Goal: Task Accomplishment & Management: Manage account settings

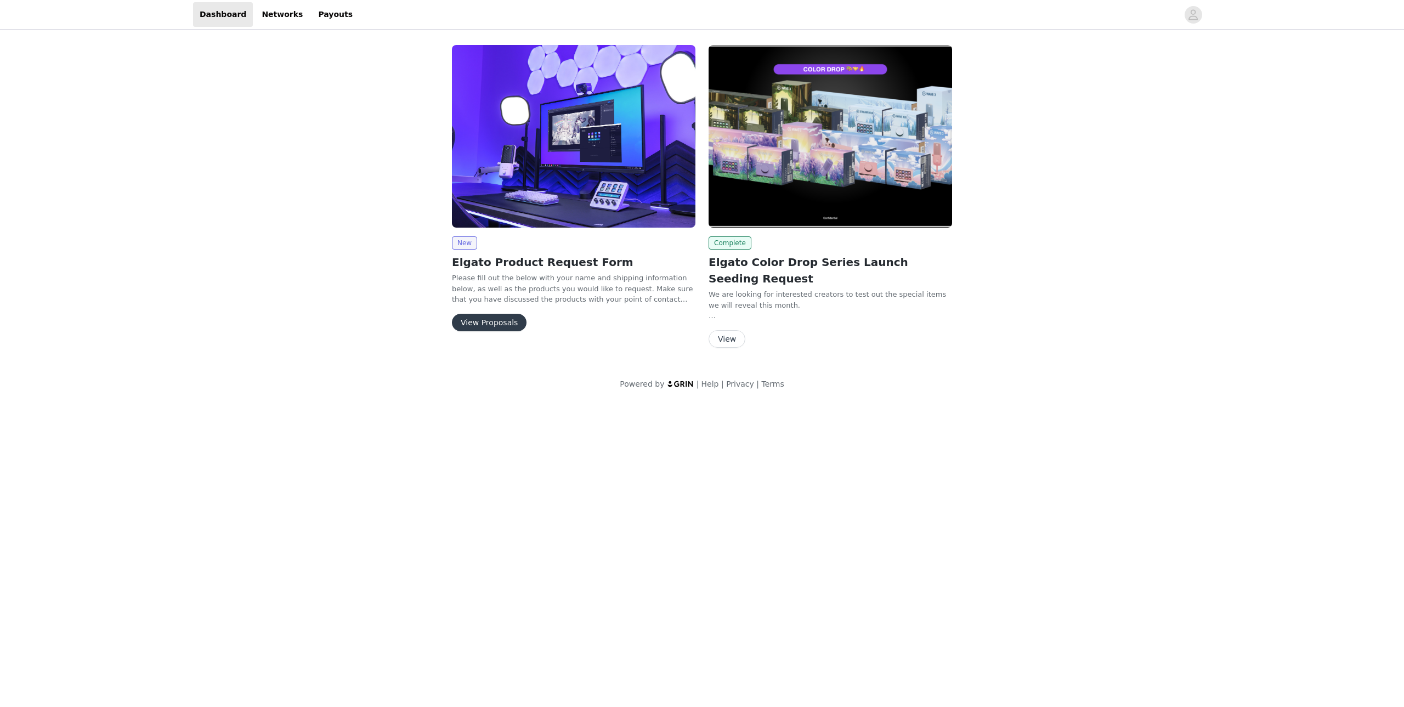
click at [1198, 26] on div "Dashboard Networks Payouts" at bounding box center [702, 14] width 1053 height 25
click at [1196, 18] on icon "avatar" at bounding box center [1193, 15] width 10 height 18
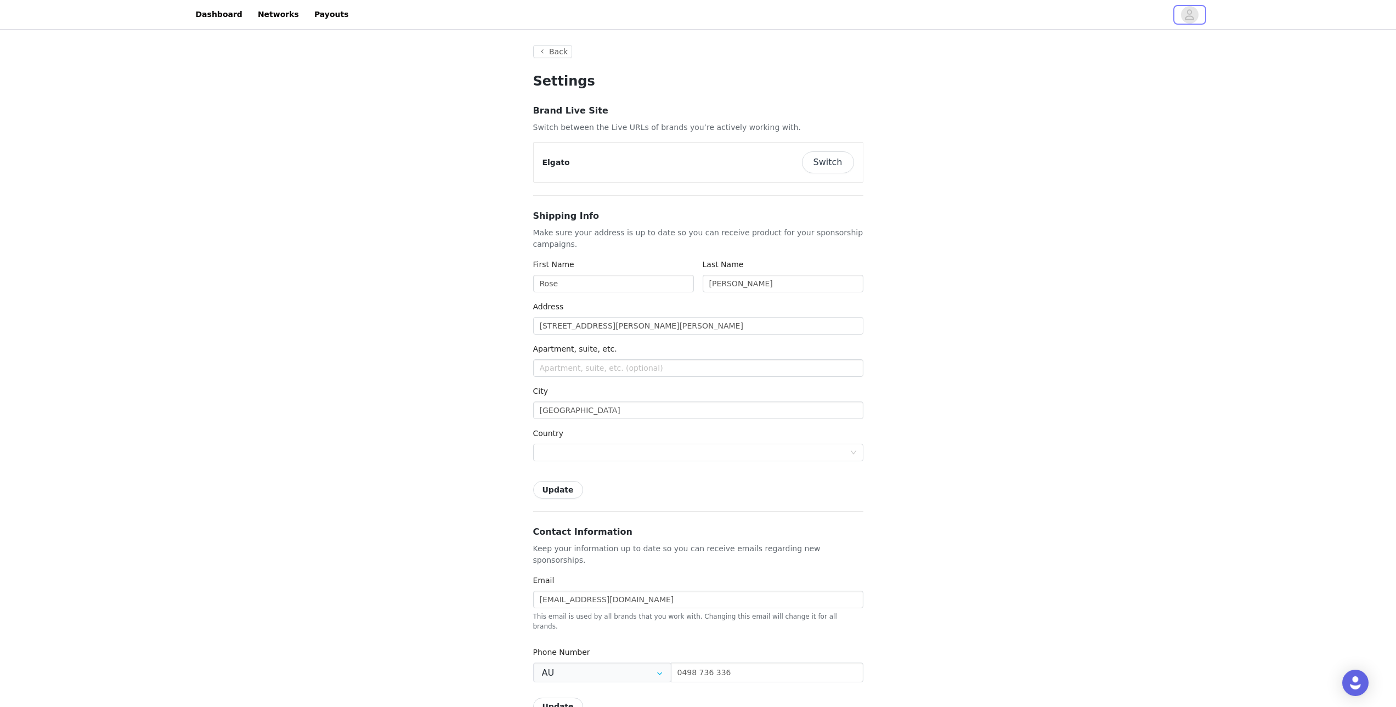
type input "+61 ([GEOGRAPHIC_DATA])"
click at [825, 170] on button "Switch" at bounding box center [828, 162] width 52 height 22
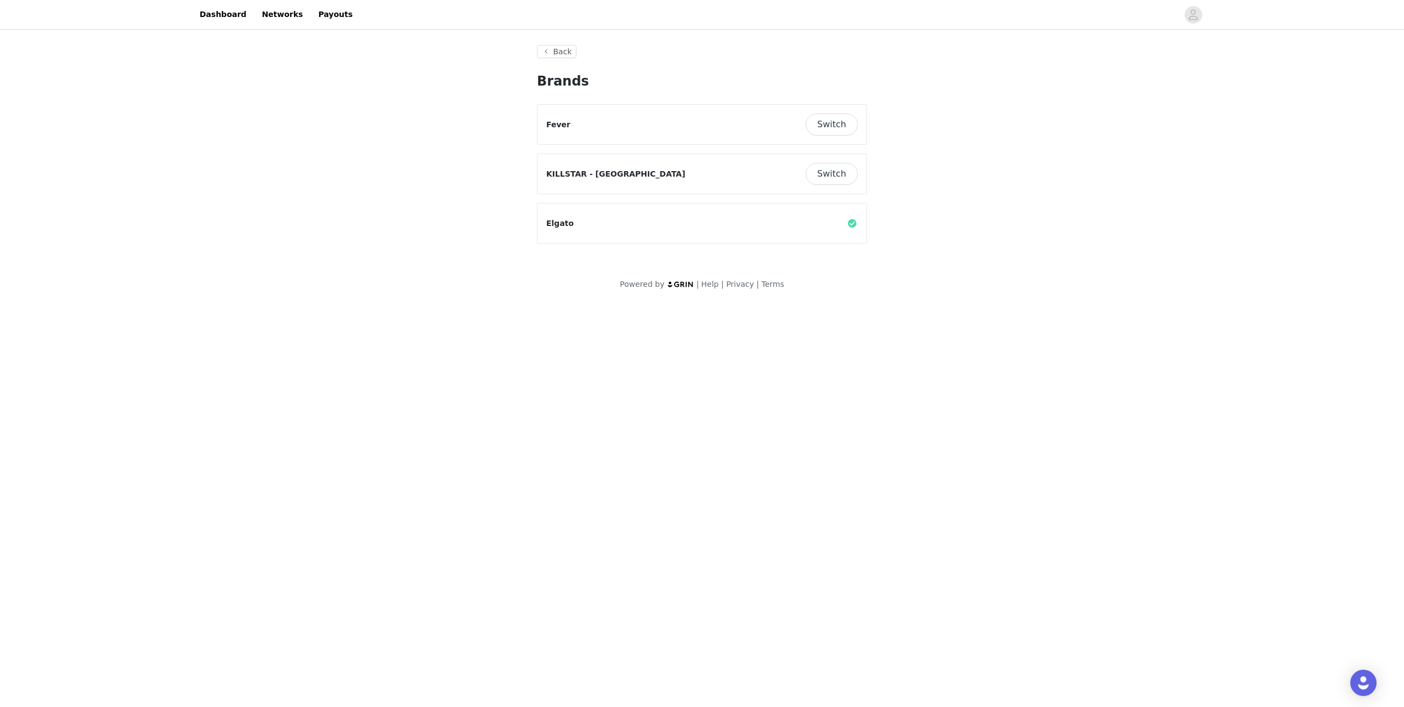
click at [821, 124] on button "Switch" at bounding box center [832, 125] width 52 height 22
